Goal: Task Accomplishment & Management: Use online tool/utility

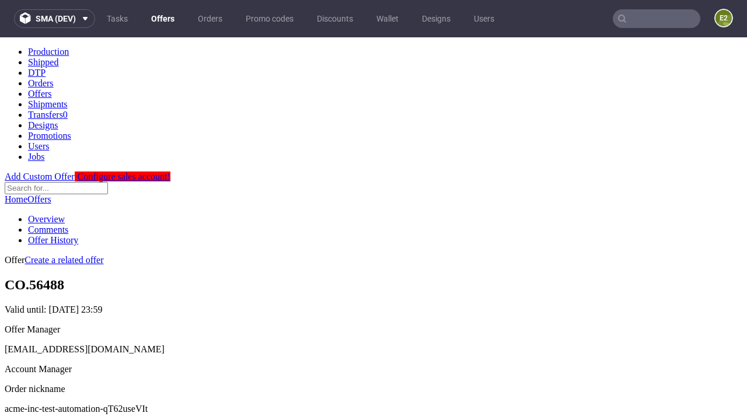
scroll to position [115, 0]
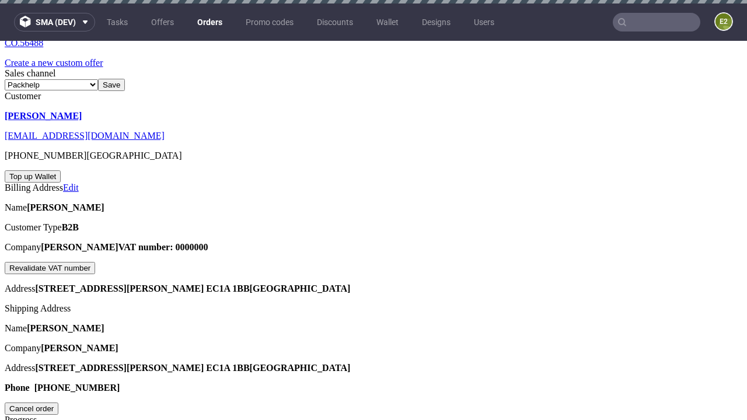
scroll to position [281, 0]
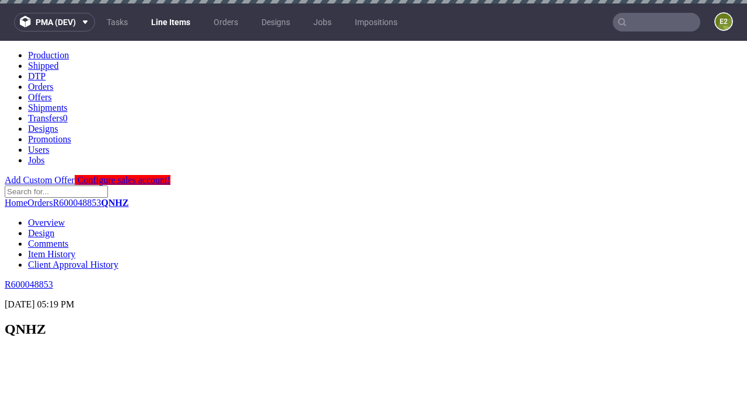
scroll to position [1574, 0]
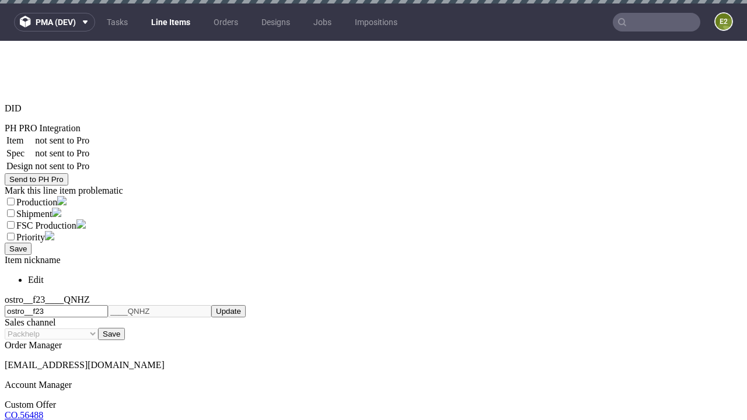
select select "accepted"
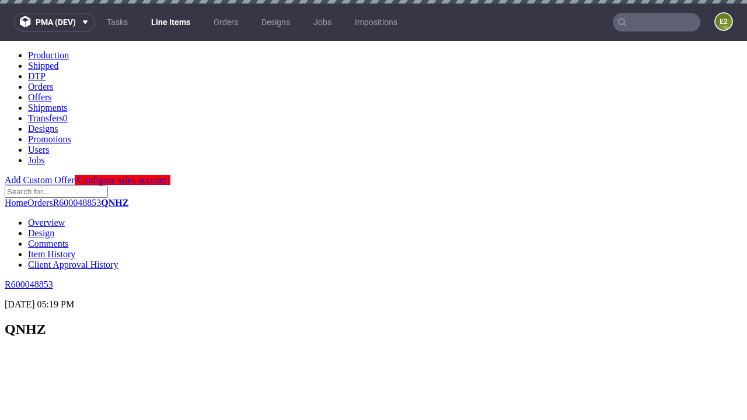
scroll to position [1423, 0]
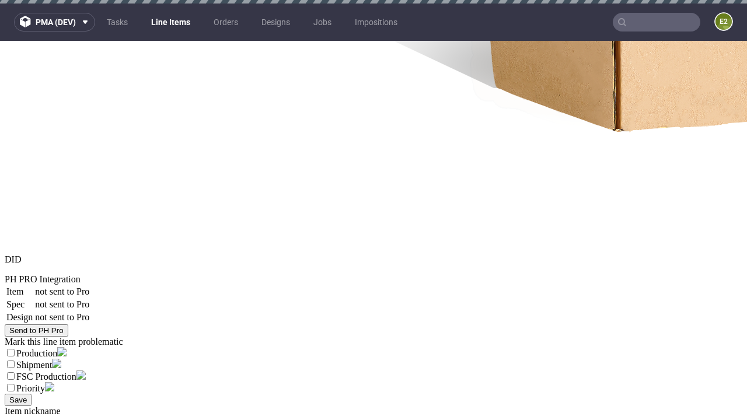
select select "received"
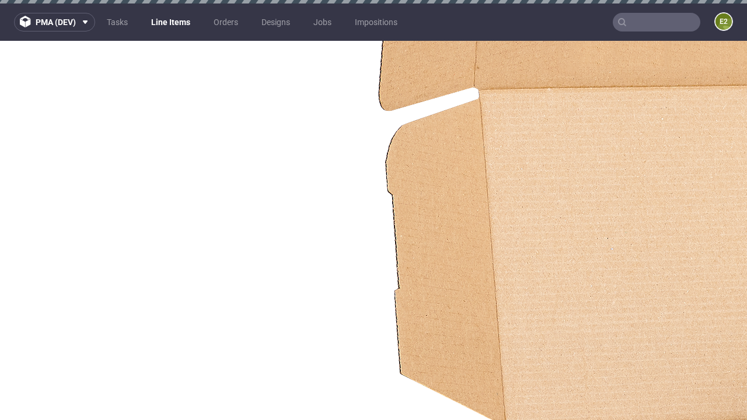
select select "accepted_dtp_issue_reprint"
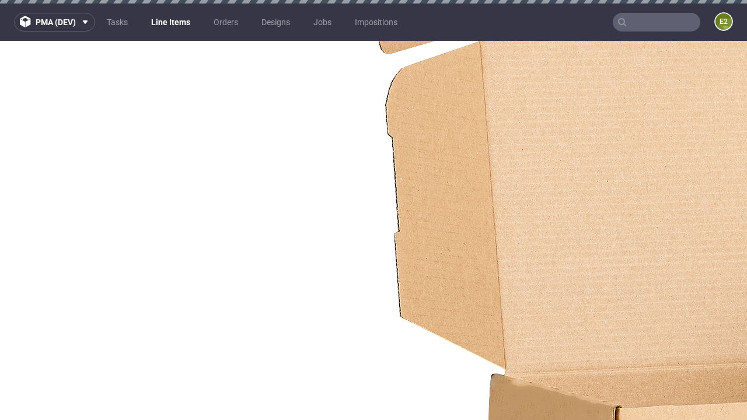
scroll to position [1645, 0]
